Goal: Find specific page/section: Find specific page/section

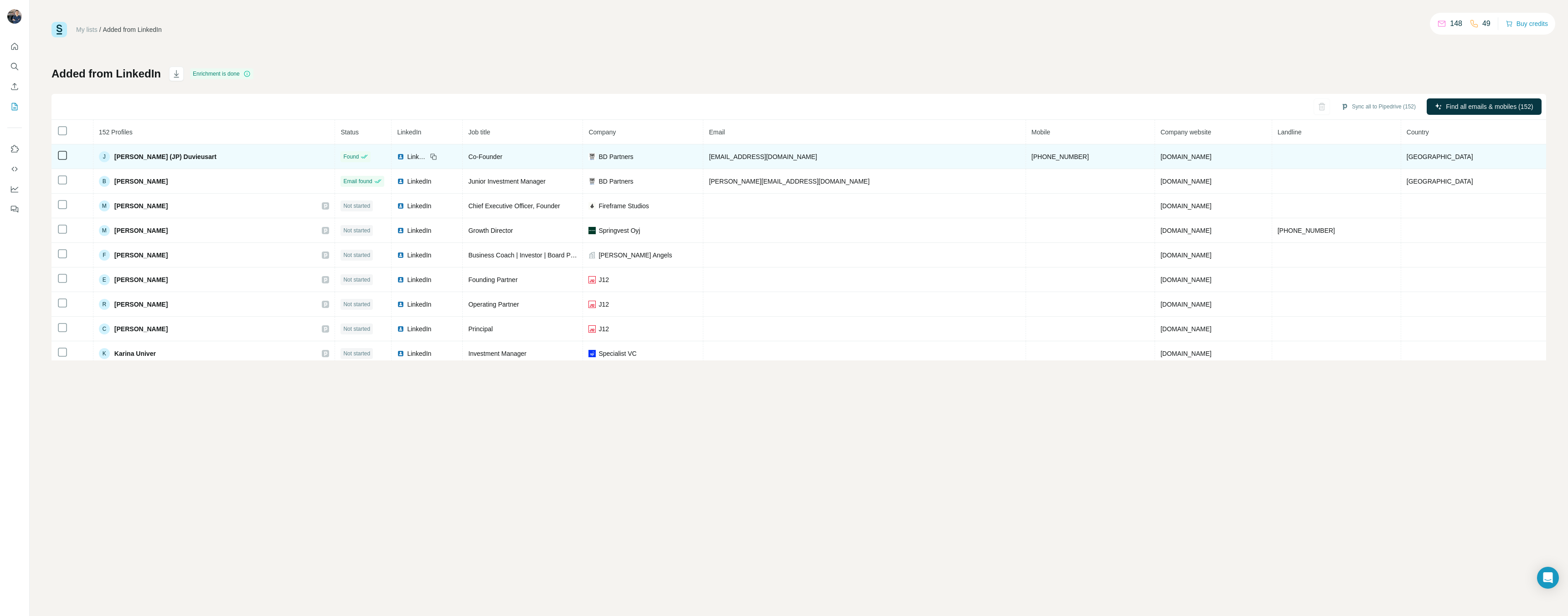
click at [150, 156] on span "[PERSON_NAME] (JP) Duvieusart" at bounding box center [166, 156] width 102 height 9
click at [202, 161] on span "[PERSON_NAME] (JP) Duvieusart" at bounding box center [166, 156] width 102 height 9
click at [633, 158] on span "BD Partners" at bounding box center [615, 156] width 35 height 9
